Goal: Information Seeking & Learning: Learn about a topic

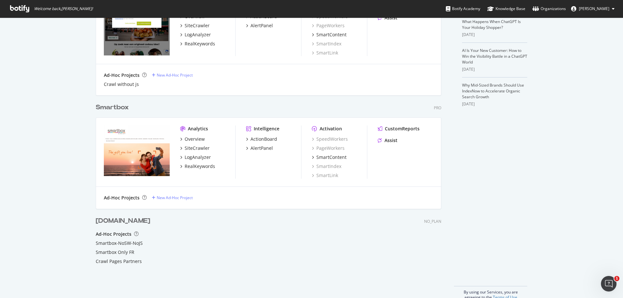
scroll to position [194, 0]
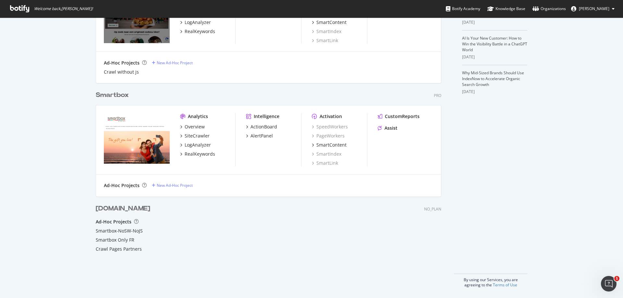
click at [106, 101] on div "Smartbox Pro Analytics Overview SiteCrawler LogAnalyzer RealKeywords Intelligen…" at bounding box center [271, 139] width 351 height 113
click at [112, 94] on div "Smartbox" at bounding box center [112, 94] width 33 height 9
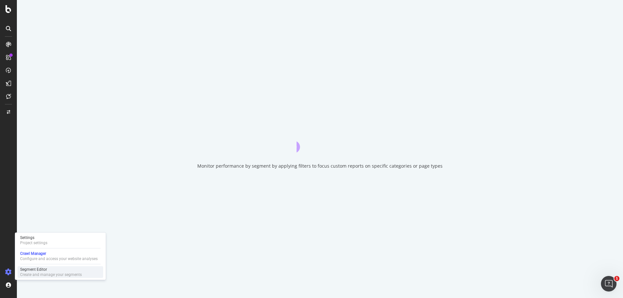
click at [29, 268] on div "Segment Editor" at bounding box center [51, 269] width 62 height 5
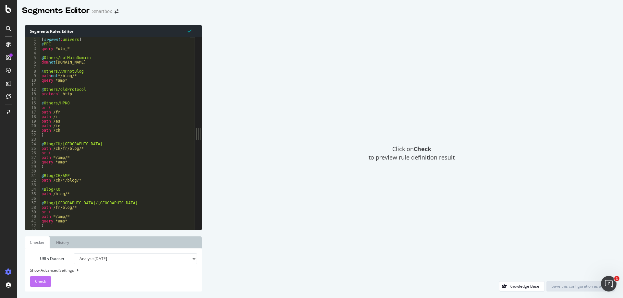
click at [42, 283] on span "Check" at bounding box center [40, 282] width 11 height 6
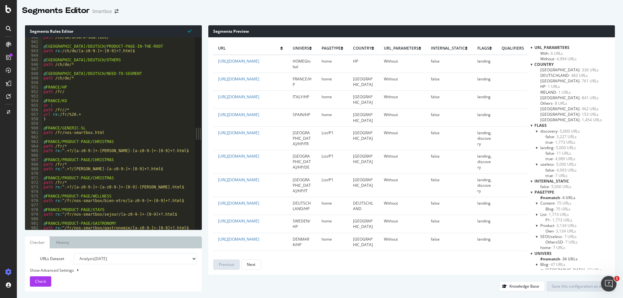
scroll to position [3381, 0]
click at [186, 257] on select "Analysis [DATE] Analysis [DATE] Analysis [DATE] Analysis [DATE] Analysis [DATE]…" at bounding box center [135, 258] width 123 height 11
click at [6, 8] on icon at bounding box center [9, 9] width 6 height 8
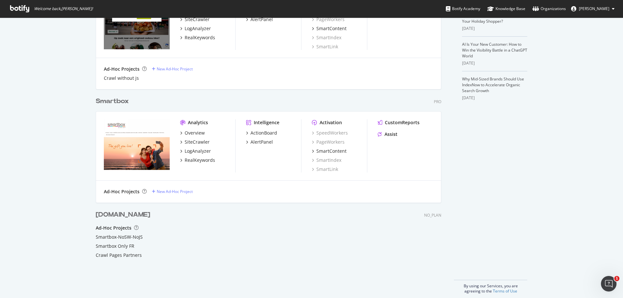
scroll to position [194, 0]
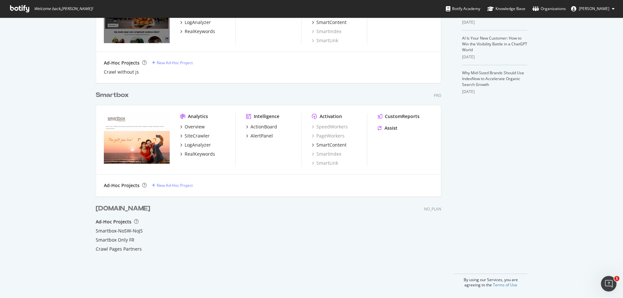
click at [124, 97] on div "Smartbox" at bounding box center [112, 94] width 33 height 9
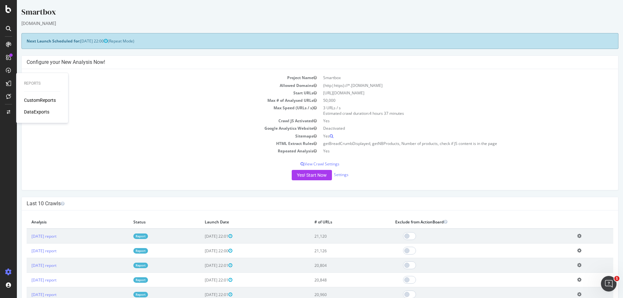
click at [30, 97] on div "CustomReports" at bounding box center [40, 100] width 32 height 6
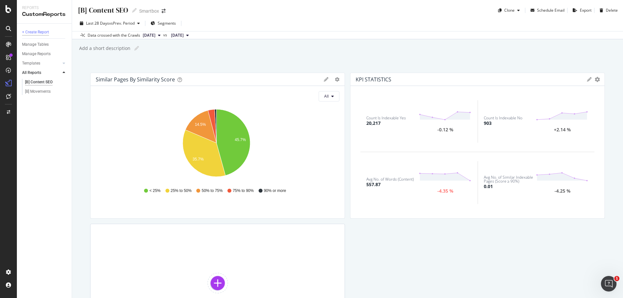
click at [42, 31] on div "+ Create Report" at bounding box center [35, 32] width 27 height 7
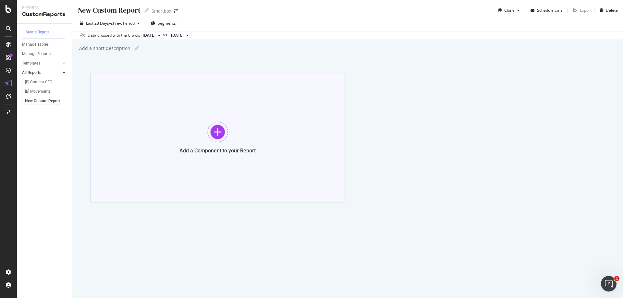
click at [220, 131] on div at bounding box center [217, 132] width 21 height 21
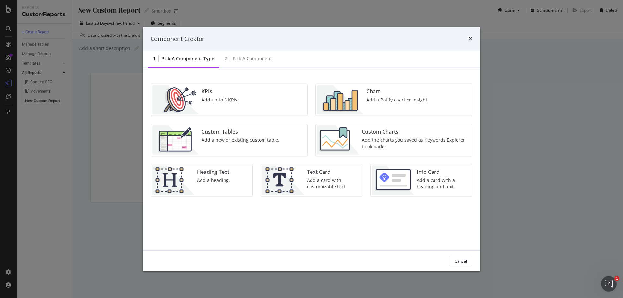
click at [473, 42] on div "Component Creator" at bounding box center [311, 39] width 337 height 24
click at [470, 40] on icon "times" at bounding box center [470, 38] width 4 height 5
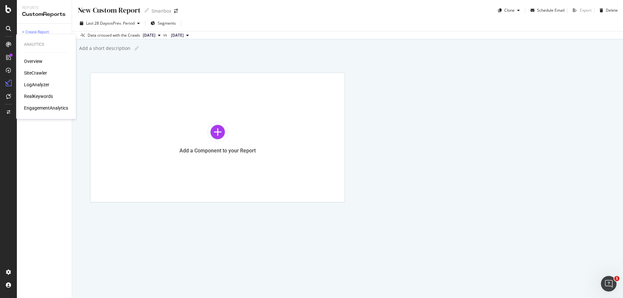
click at [43, 77] on div "Overview SiteCrawler LogAnalyzer RealKeywords EngagementAnalytics" at bounding box center [46, 84] width 44 height 53
click at [44, 74] on div "SiteCrawler" at bounding box center [35, 73] width 23 height 6
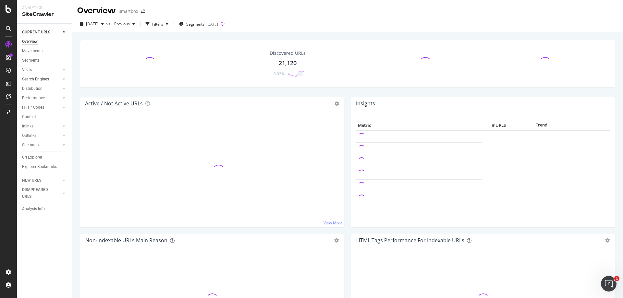
click at [51, 79] on link "Search Engines" at bounding box center [41, 79] width 39 height 7
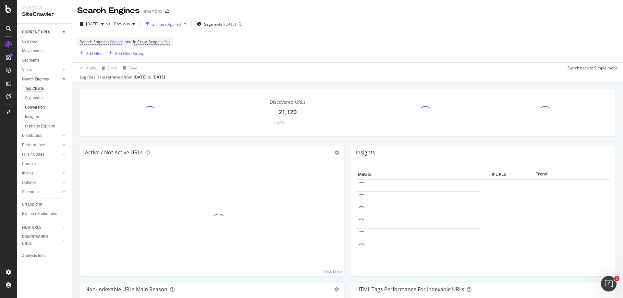
click at [46, 107] on link "Conversion" at bounding box center [46, 107] width 42 height 7
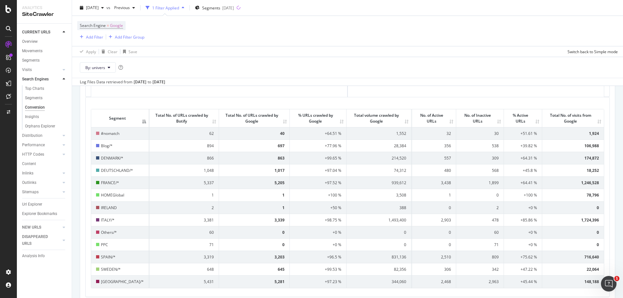
scroll to position [152, 0]
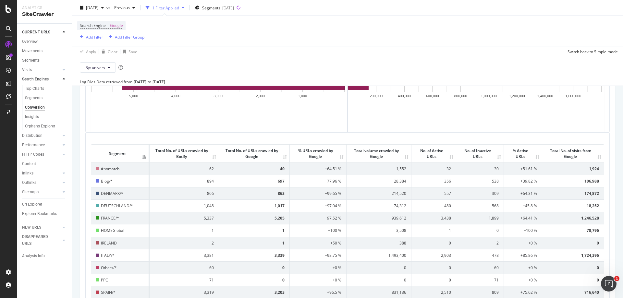
drag, startPoint x: 321, startPoint y: 149, endPoint x: 91, endPoint y: 153, distance: 230.2
click at [91, 153] on th "Segment" at bounding box center [120, 154] width 58 height 18
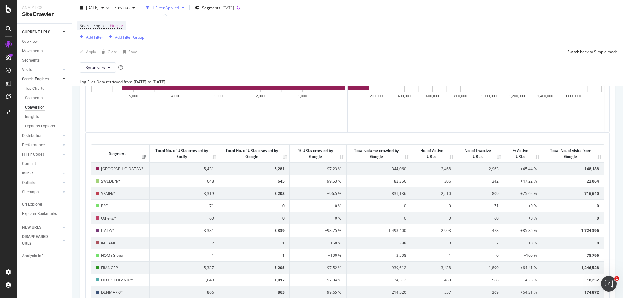
click at [149, 162] on th "Total No. of URLs crawled by Botify" at bounding box center [183, 154] width 69 height 18
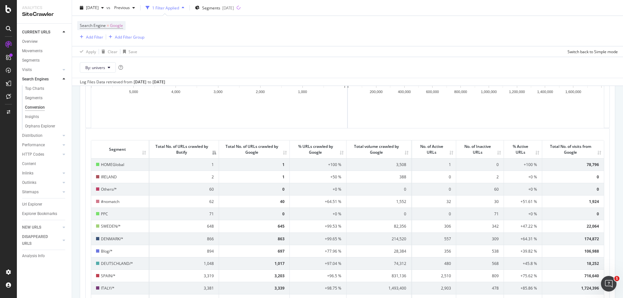
scroll to position [0, 0]
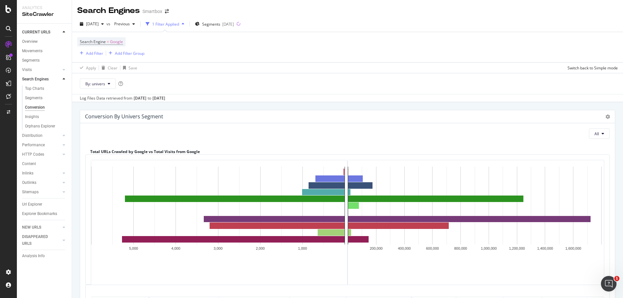
click at [606, 115] on div "Conversion by univers Segment Expand Export as CSV" at bounding box center [347, 116] width 534 height 13
click at [605, 116] on icon at bounding box center [607, 116] width 5 height 5
click at [206, 111] on div "Conversion by univers Segment Expand Export as CSV" at bounding box center [347, 116] width 534 height 13
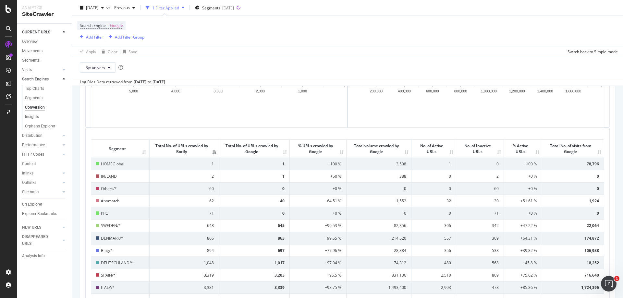
scroll to position [157, 0]
